Goal: Task Accomplishment & Management: Complete application form

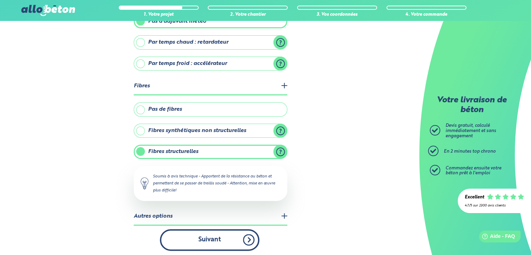
click at [208, 239] on button "Suivant" at bounding box center [209, 239] width 99 height 21
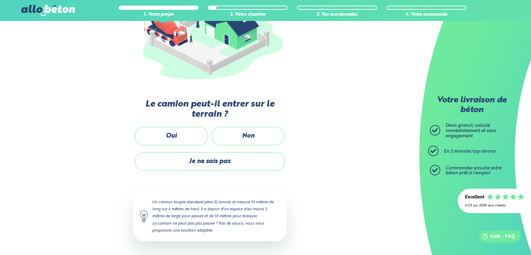
scroll to position [114, 0]
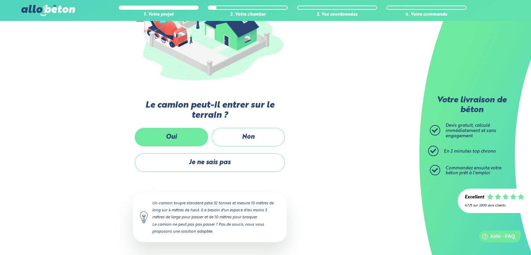
click at [170, 136] on label "Oui" at bounding box center [171, 137] width 73 height 18
click at [0, 0] on input "Oui" at bounding box center [0, 0] width 0 height 0
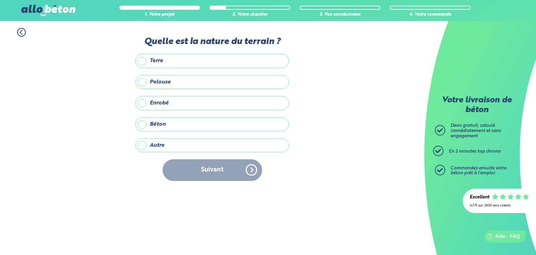
click at [153, 102] on label "Enrobé" at bounding box center [212, 103] width 154 height 14
click at [0, 0] on input "Enrobé" at bounding box center [0, 0] width 0 height 0
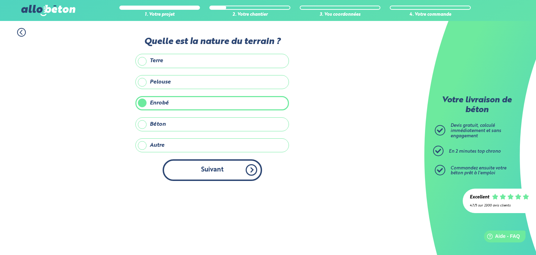
click at [219, 175] on button "Suivant" at bounding box center [212, 169] width 99 height 21
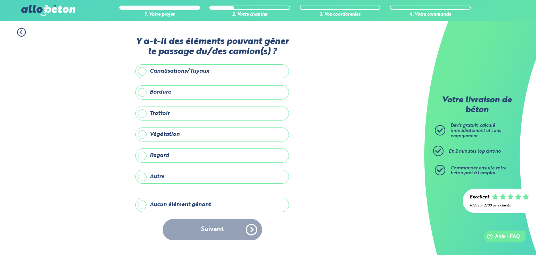
click at [166, 204] on label "Aucun élément gênant" at bounding box center [212, 205] width 154 height 14
click at [0, 0] on input "Aucun élément gênant" at bounding box center [0, 0] width 0 height 0
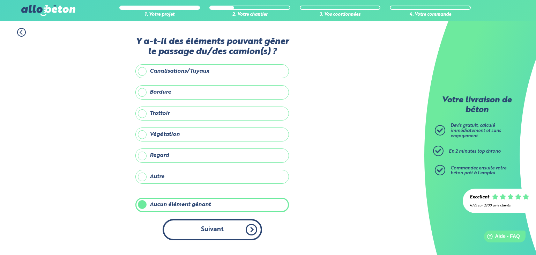
click at [188, 226] on button "Suivant" at bounding box center [212, 229] width 99 height 21
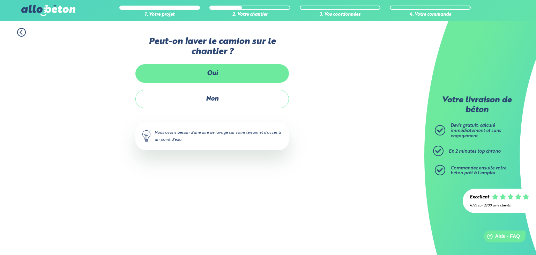
click at [225, 75] on label "Oui" at bounding box center [212, 73] width 154 height 18
click at [0, 0] on input "Oui" at bounding box center [0, 0] width 0 height 0
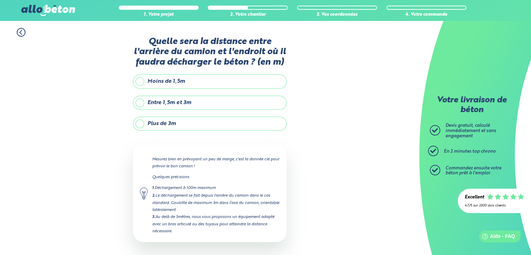
click at [162, 78] on label "Moins de 1,5m" at bounding box center [210, 81] width 154 height 14
click at [0, 0] on input "Moins de 1,5m" at bounding box center [0, 0] width 0 height 0
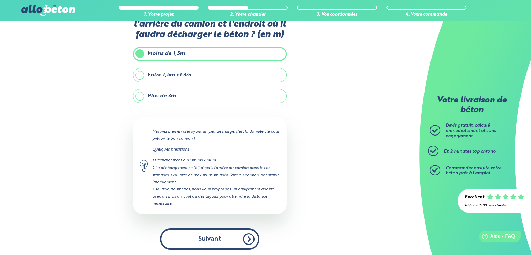
click at [199, 246] on button "Suivant" at bounding box center [209, 238] width 99 height 21
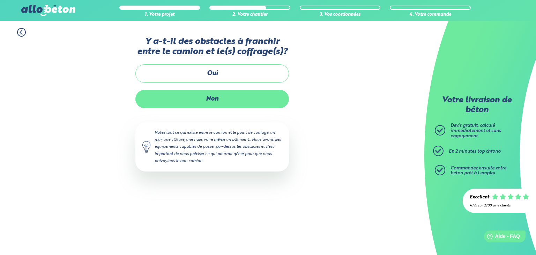
click at [201, 92] on label "Non" at bounding box center [212, 99] width 154 height 18
click at [0, 0] on input "Non" at bounding box center [0, 0] width 0 height 0
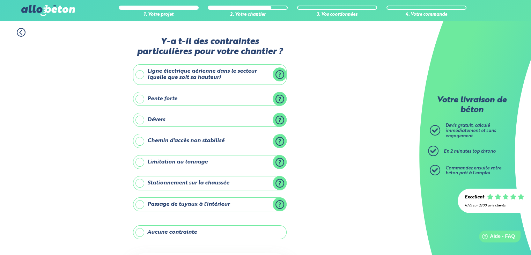
scroll to position [35, 0]
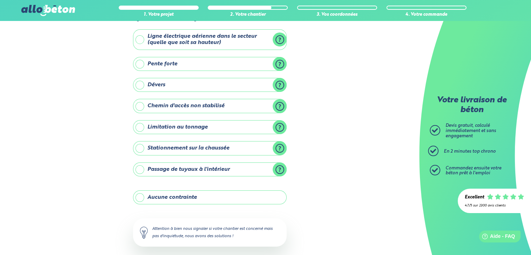
click at [186, 198] on label "Aucune contrainte" at bounding box center [210, 197] width 154 height 14
click at [0, 0] on input "Aucune contrainte" at bounding box center [0, 0] width 0 height 0
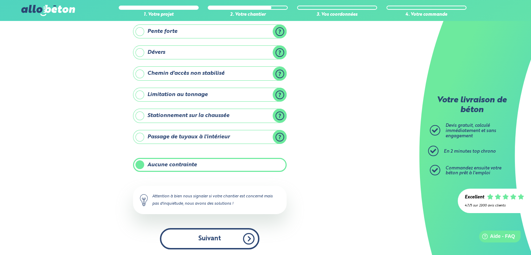
click at [214, 245] on button "Suivant" at bounding box center [209, 238] width 99 height 21
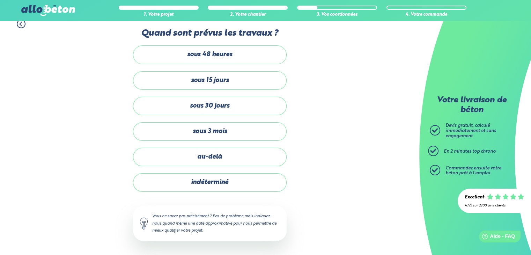
scroll to position [7, 0]
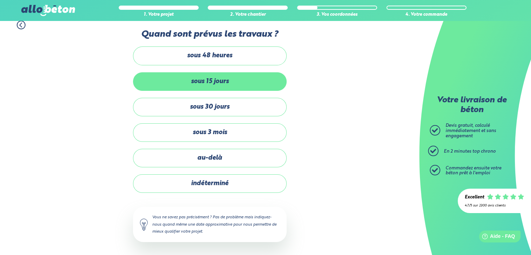
click at [227, 83] on label "sous 15 jours" at bounding box center [210, 81] width 154 height 18
click at [0, 0] on input "sous 15 jours" at bounding box center [0, 0] width 0 height 0
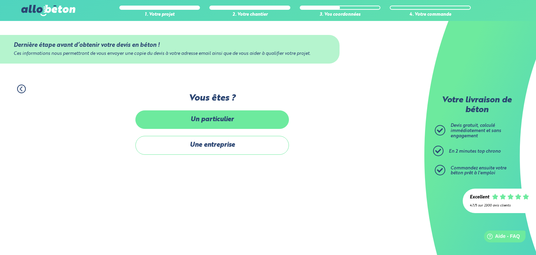
click at [218, 118] on label "Un particulier" at bounding box center [212, 119] width 154 height 18
click at [0, 0] on input "Un particulier" at bounding box center [0, 0] width 0 height 0
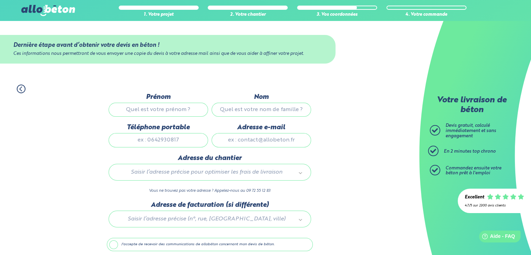
click at [169, 110] on input "Prénom" at bounding box center [158, 110] width 99 height 14
type input "johnny"
click at [267, 112] on input "Nom" at bounding box center [260, 110] width 99 height 14
type input "liegerot"
click at [160, 138] on input "Téléphone portable" at bounding box center [158, 140] width 99 height 14
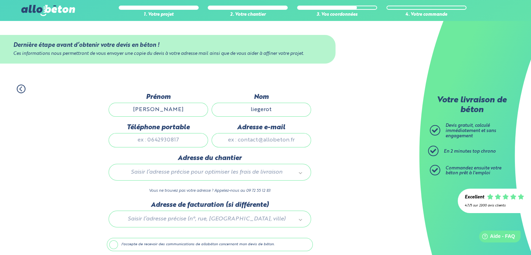
type input "0625314285"
click at [257, 137] on input "Adresse e-mail" at bounding box center [260, 140] width 99 height 14
type input "johnny56bzh@outlook.fr"
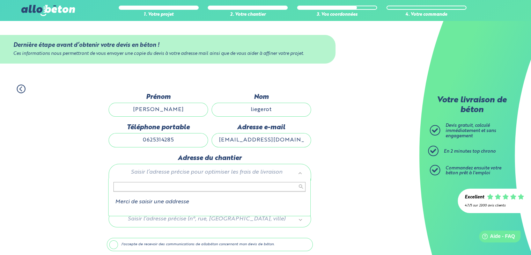
click at [149, 186] on input "text" at bounding box center [209, 187] width 192 height 10
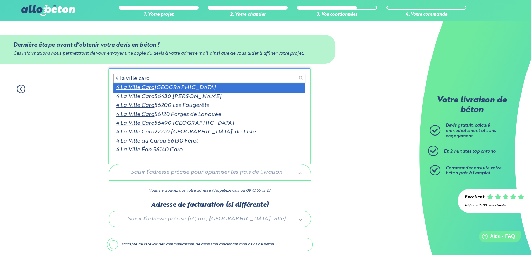
scroll to position [1, 0]
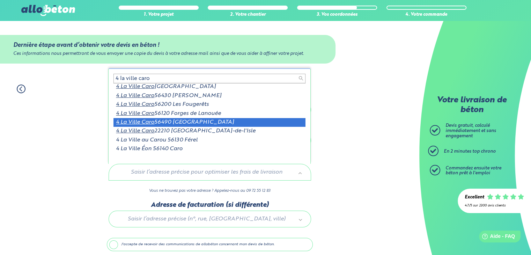
type input "4 la ville caro"
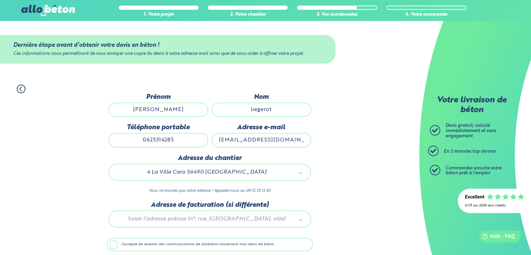
scroll to position [27, 0]
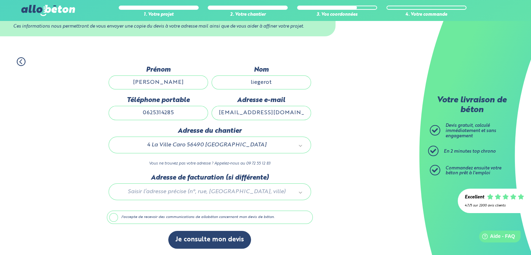
click at [120, 217] on label "J'accepte de recevoir des communications de allobéton concernant mon devis de b…" at bounding box center [210, 216] width 206 height 13
click at [0, 0] on input "J'accepte de recevoir des communications de allobéton concernant mon devis de b…" at bounding box center [0, 0] width 0 height 0
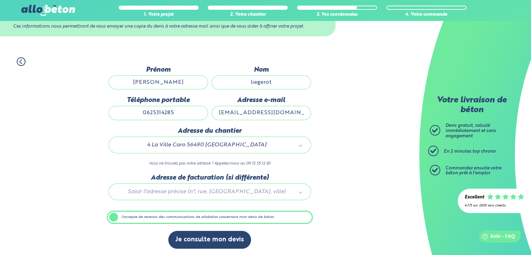
scroll to position [27, 0]
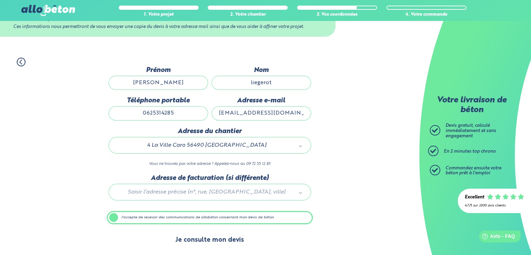
click at [218, 244] on button "Je consulte mon devis" at bounding box center [209, 240] width 83 height 18
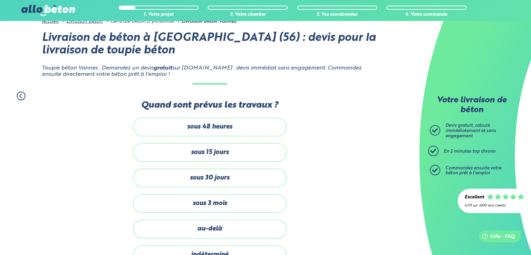
scroll to position [67, 0]
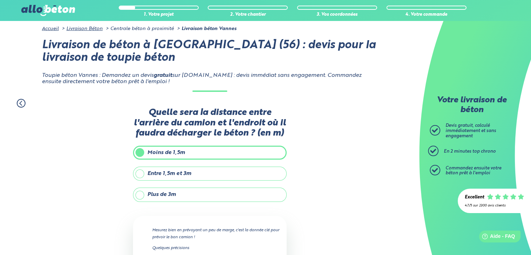
scroll to position [28, 0]
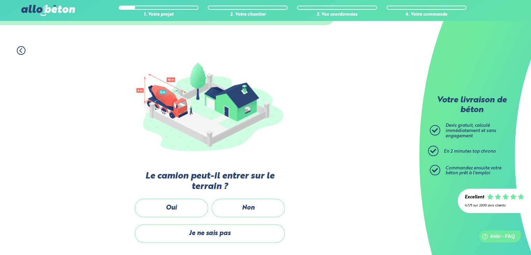
scroll to position [197, 0]
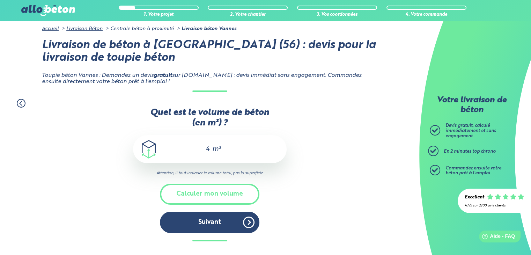
scroll to position [209, 0]
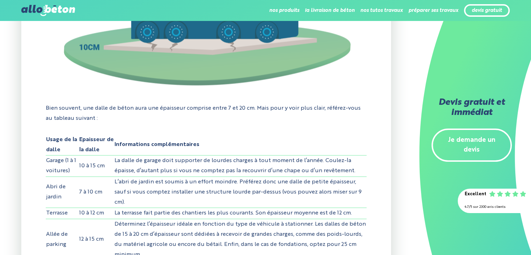
scroll to position [446, 0]
